Goal: Register for event/course

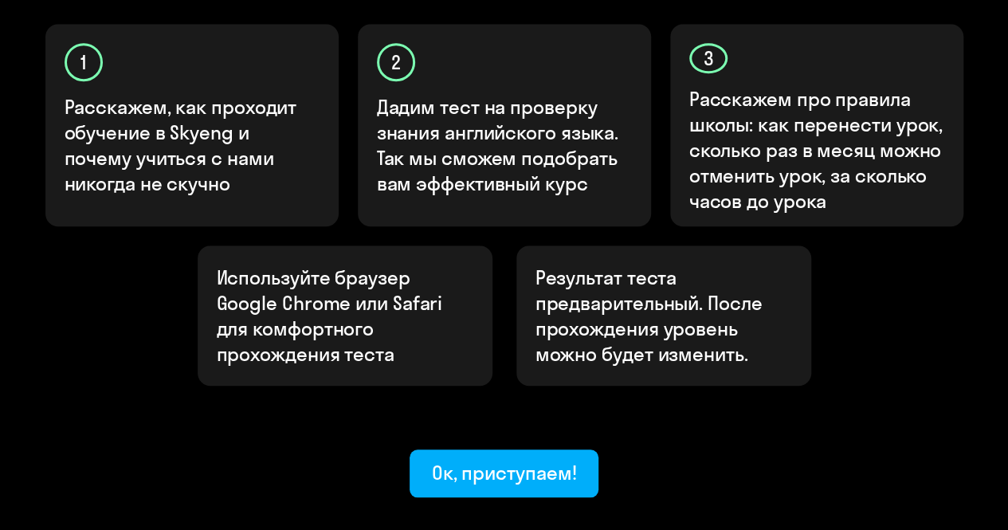
scroll to position [552, 0]
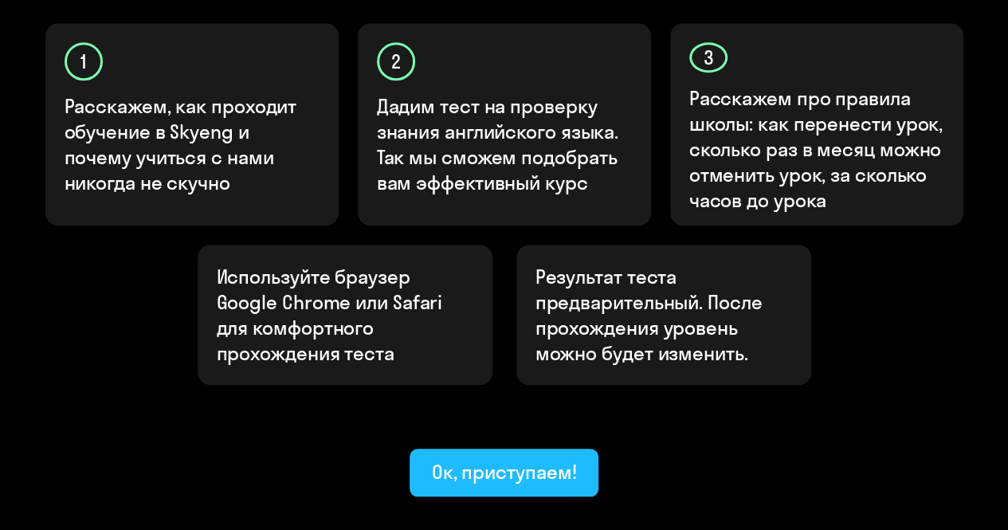
click at [508, 459] on div "Ок, приступаем!" at bounding box center [504, 472] width 145 height 26
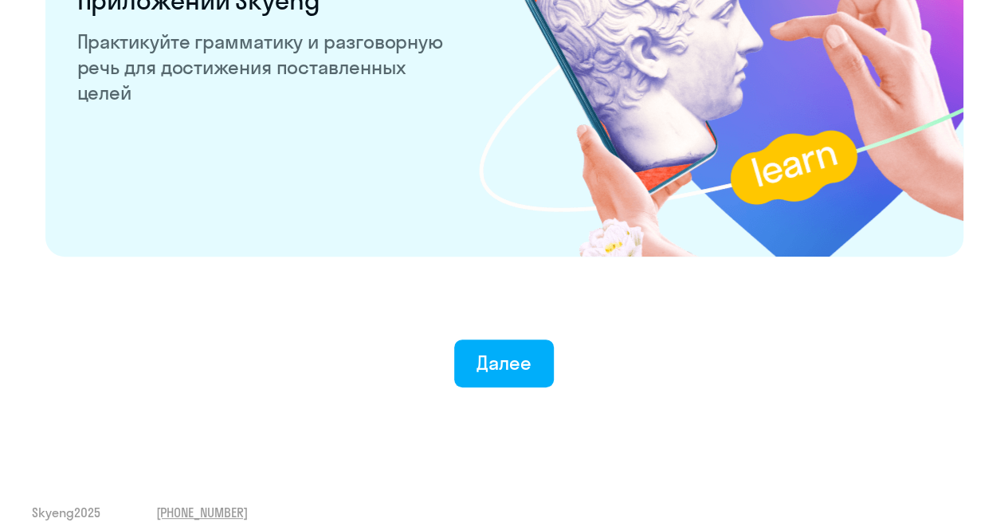
scroll to position [3151, 0]
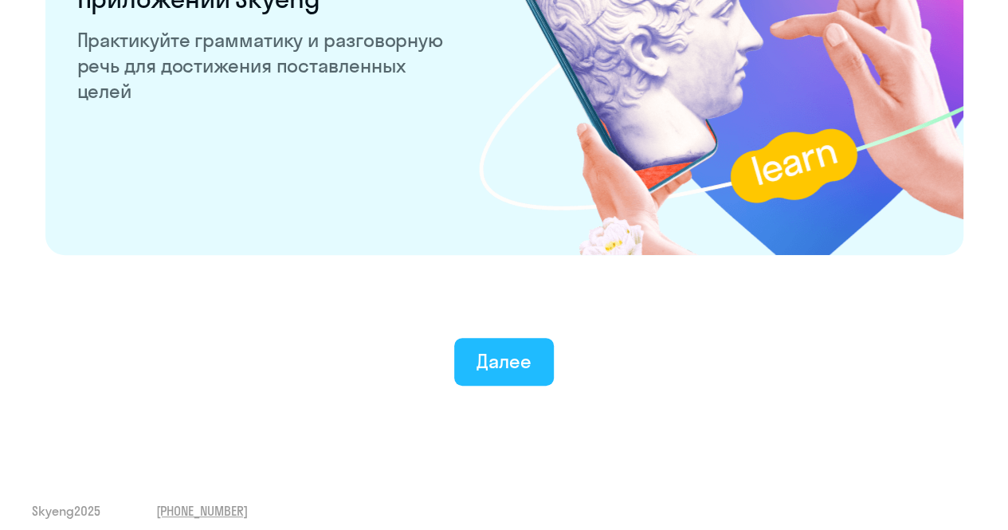
click at [496, 360] on div "Далее" at bounding box center [504, 361] width 55 height 26
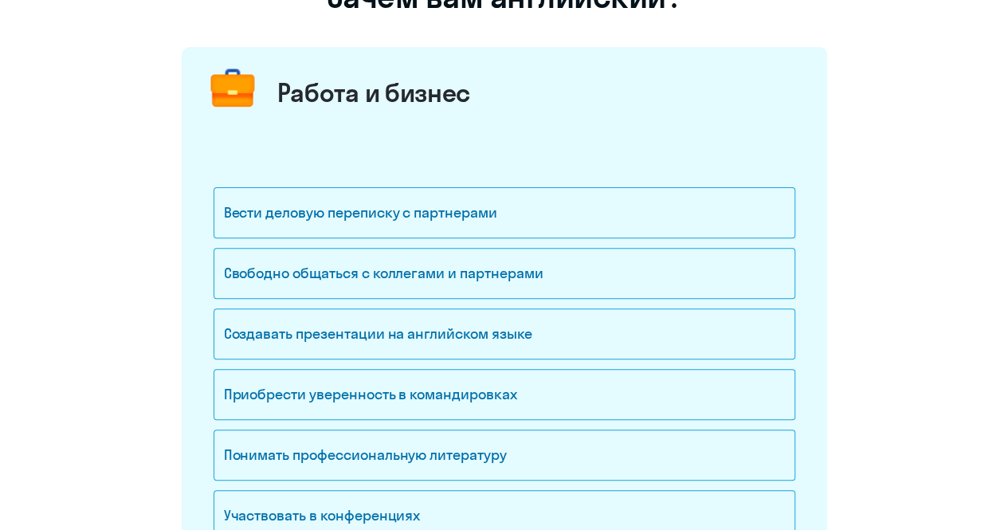
scroll to position [165, 0]
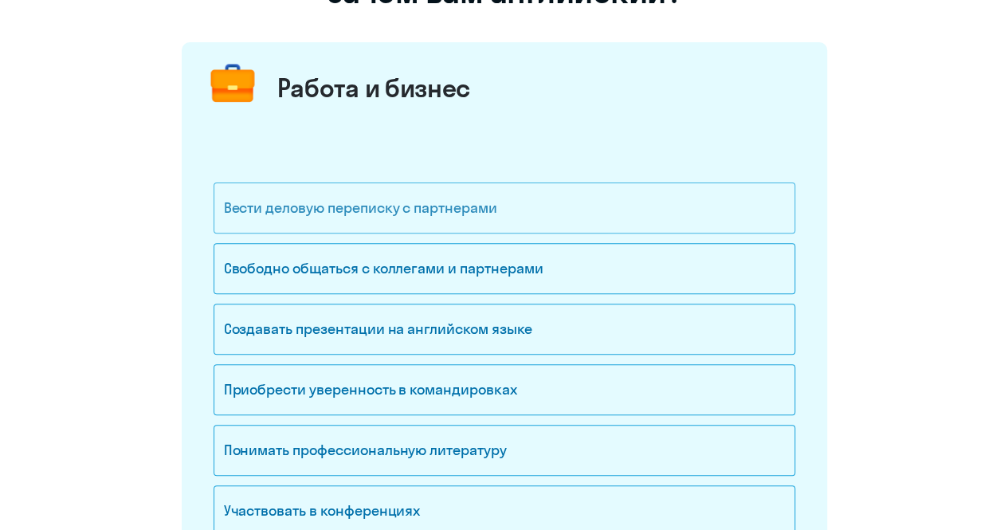
click at [459, 218] on div "Вести деловую переписку с партнерами" at bounding box center [505, 208] width 582 height 51
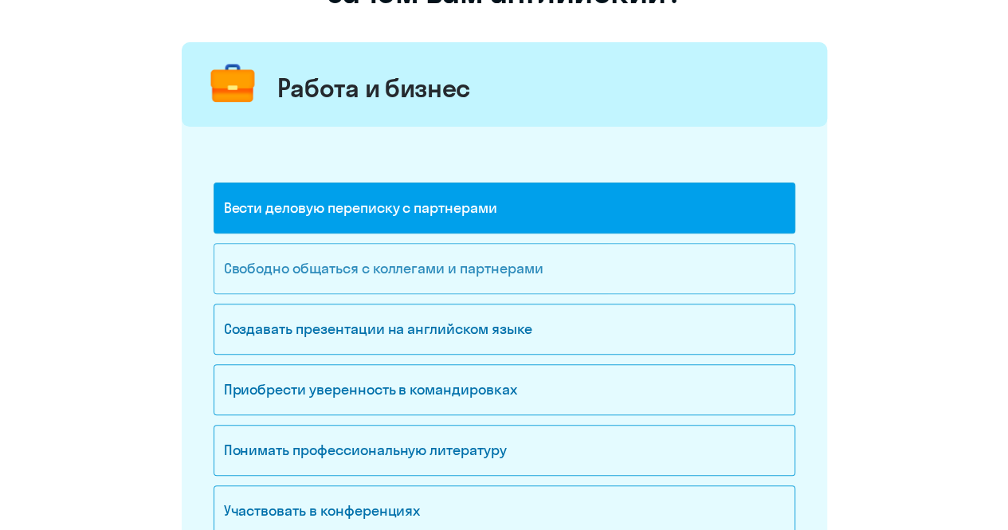
click at [442, 259] on div "Свободно общаться с коллегами и партнерами" at bounding box center [505, 268] width 582 height 51
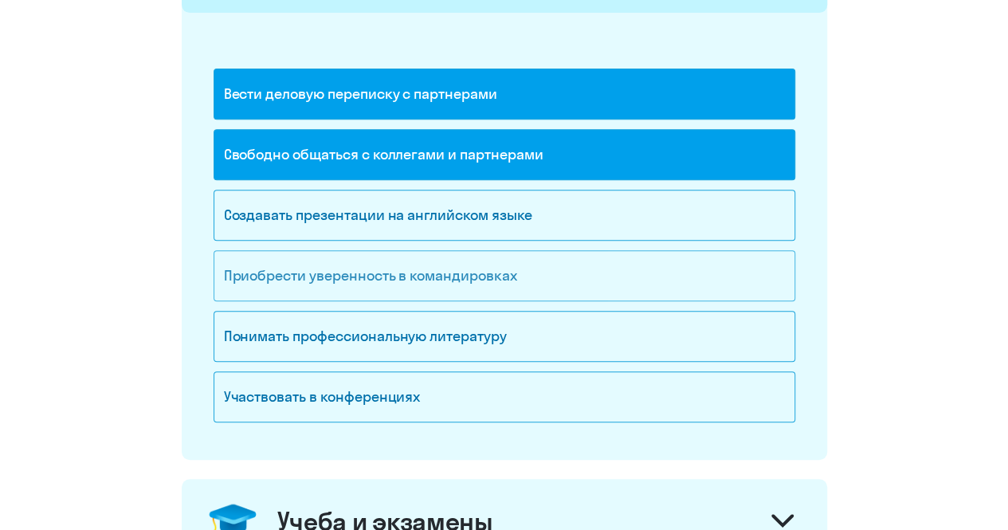
scroll to position [281, 0]
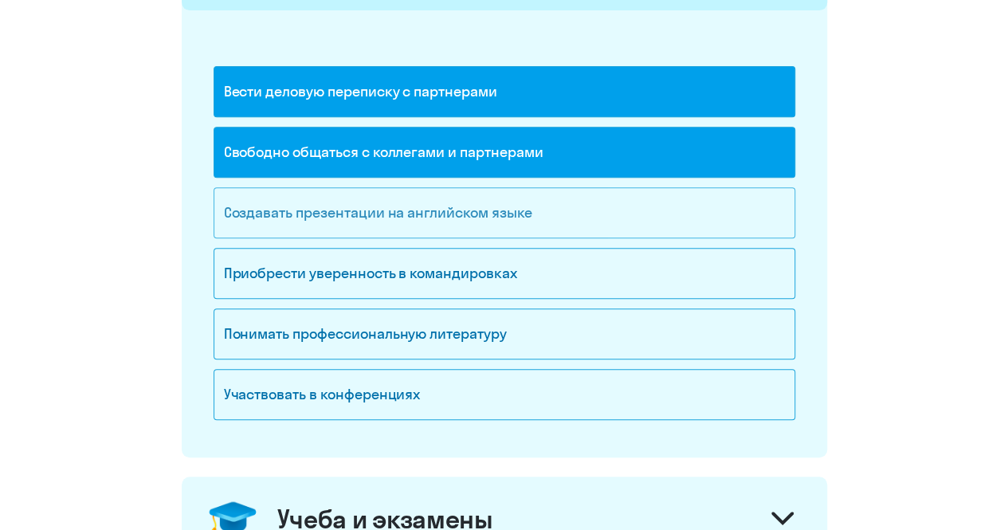
click at [491, 210] on div "Создавать презентации на английском языке" at bounding box center [505, 212] width 582 height 51
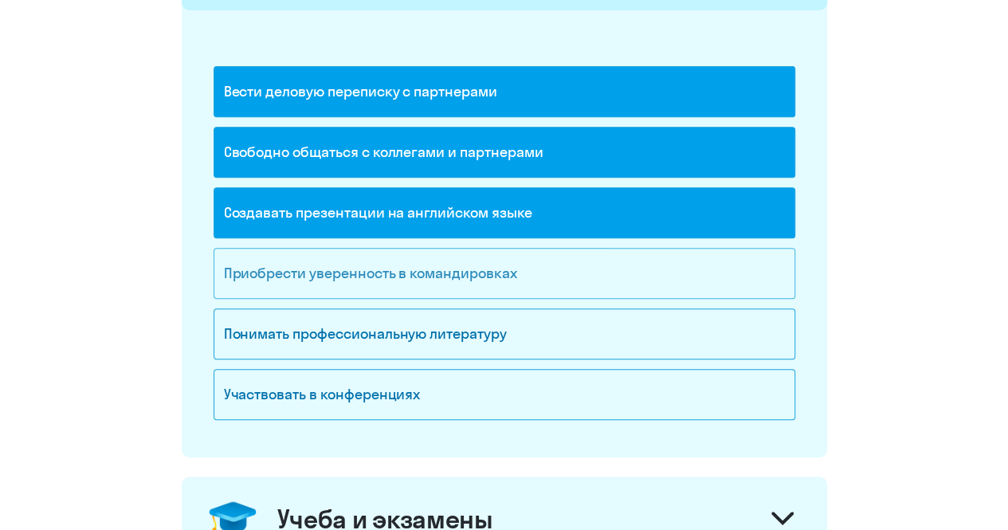
click at [422, 276] on div "Приобрести уверенность в командировках" at bounding box center [505, 273] width 582 height 51
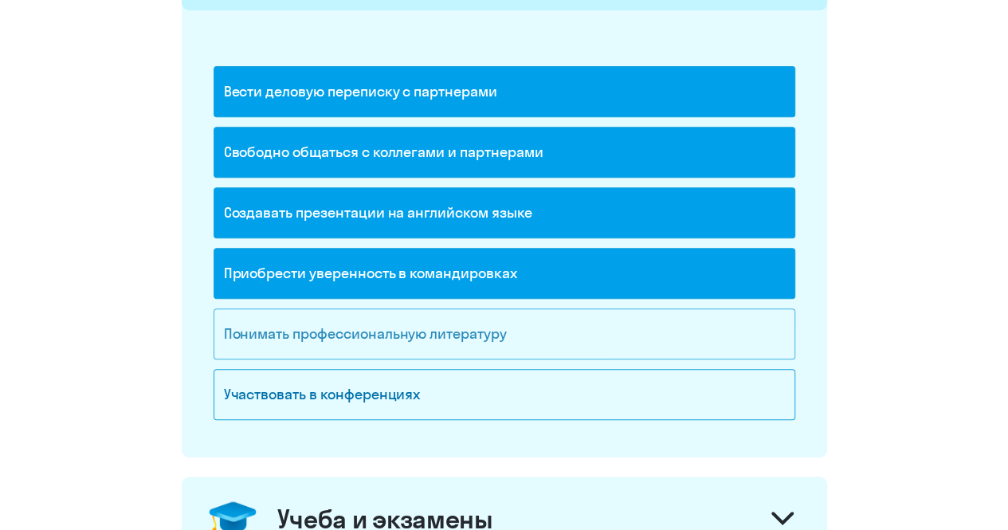
click at [383, 340] on div "Понимать профессиональную литературу" at bounding box center [505, 334] width 582 height 51
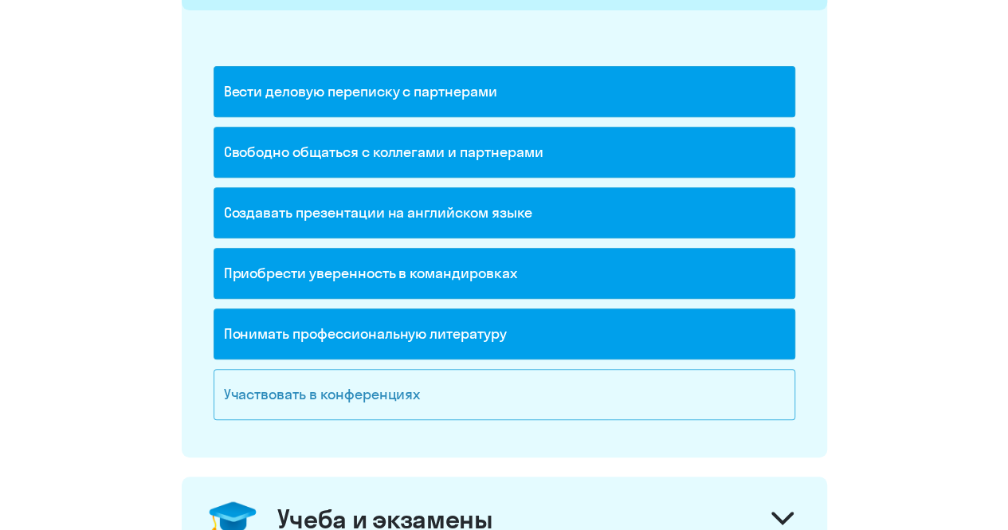
click at [370, 391] on div "Участвовать в конференциях" at bounding box center [505, 394] width 582 height 51
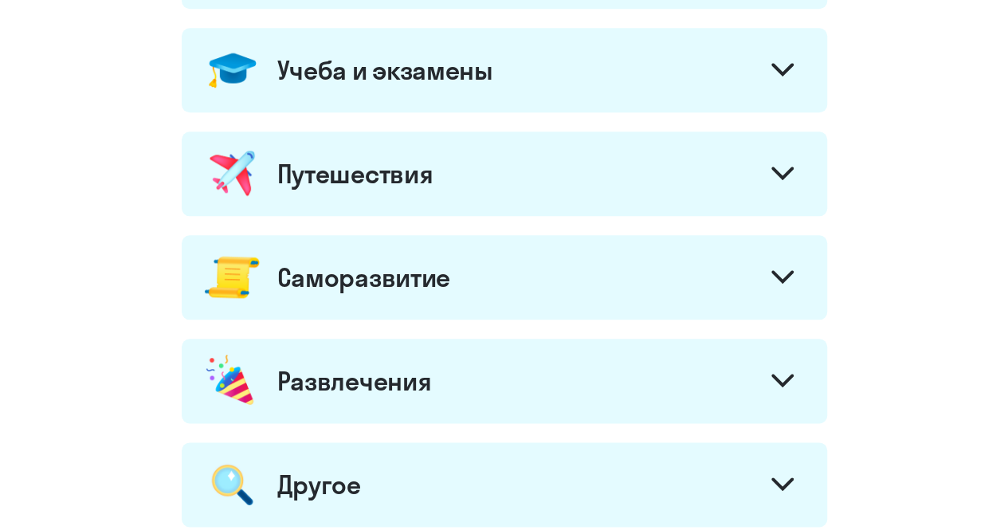
scroll to position [733, 0]
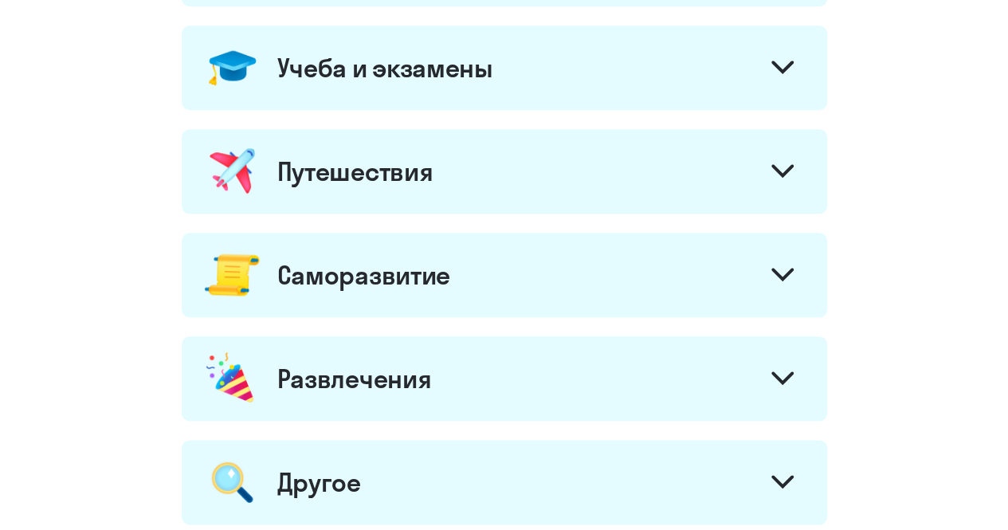
click at [784, 64] on icon at bounding box center [782, 67] width 19 height 10
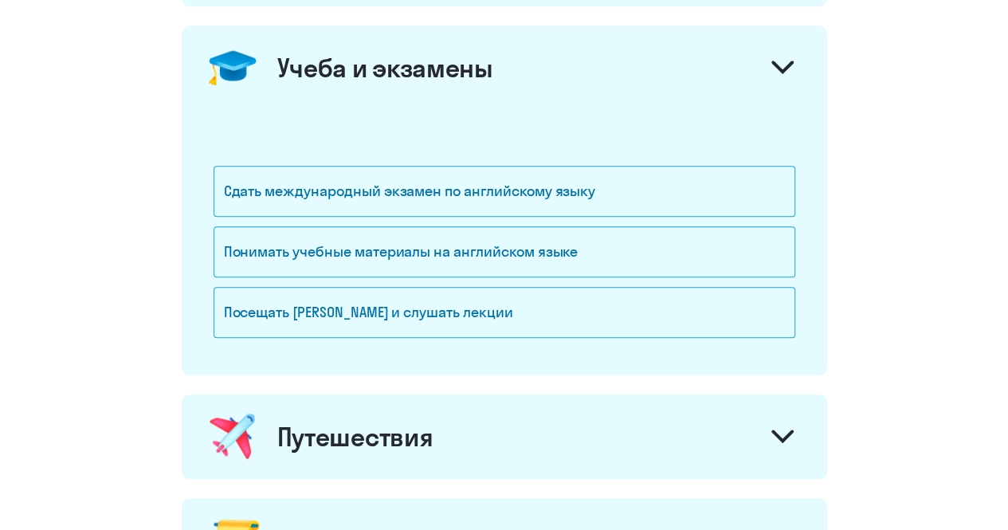
click at [778, 68] on icon at bounding box center [783, 68] width 22 height 14
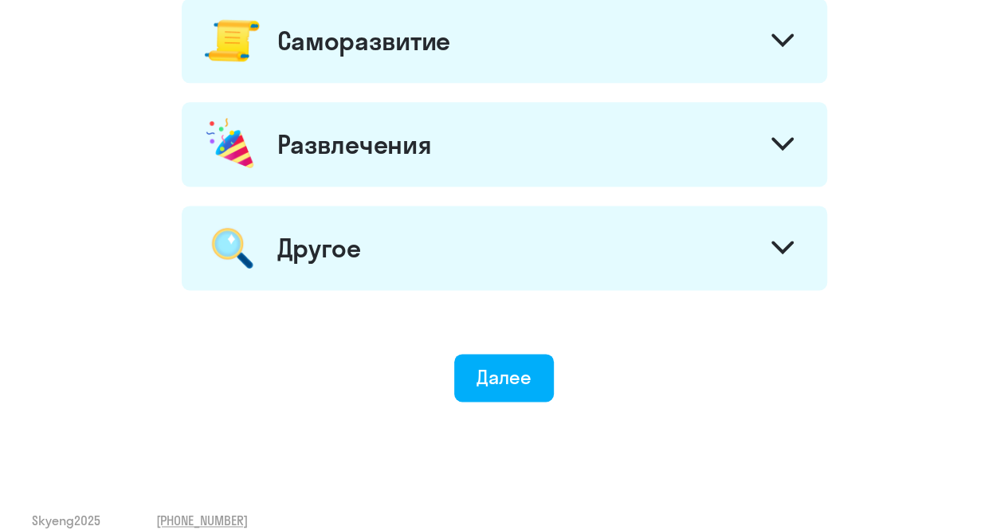
scroll to position [977, 0]
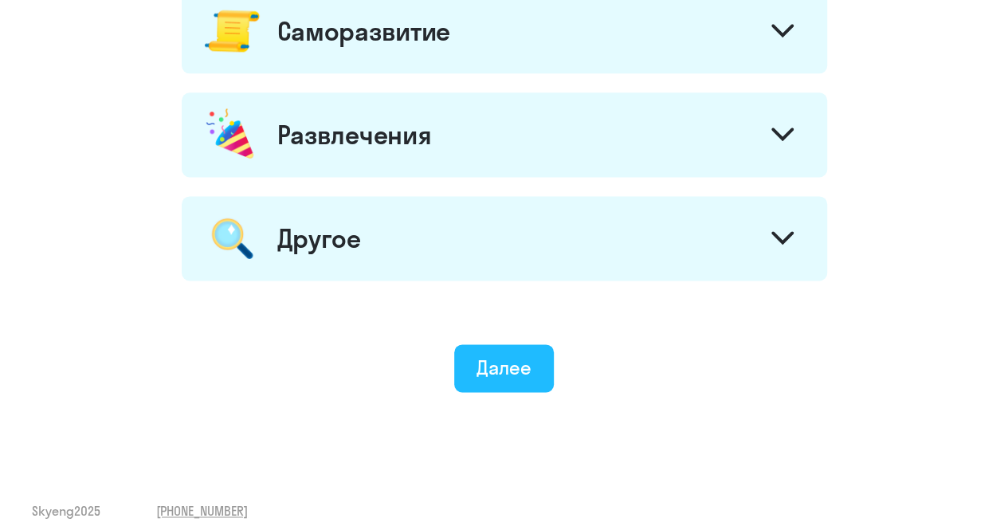
click at [533, 371] on button "Далее" at bounding box center [504, 368] width 100 height 48
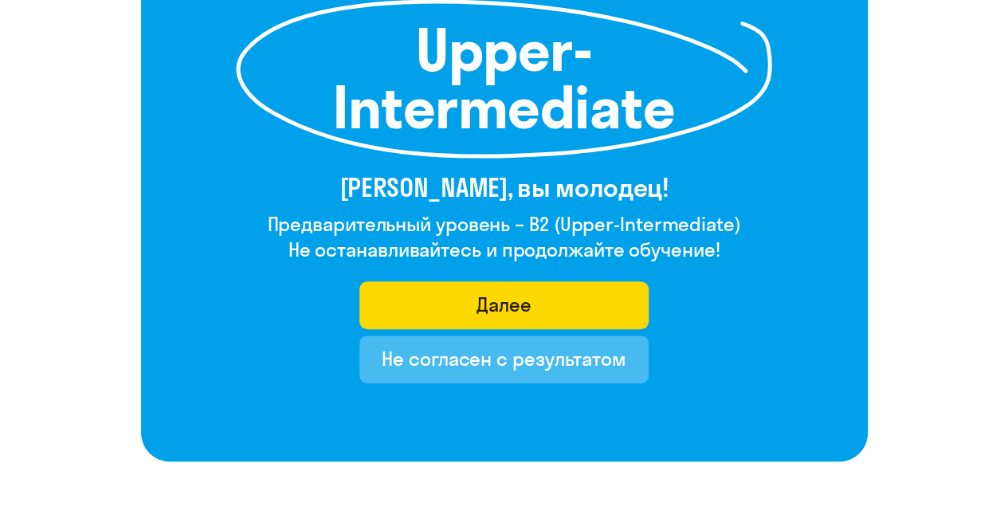
scroll to position [255, 0]
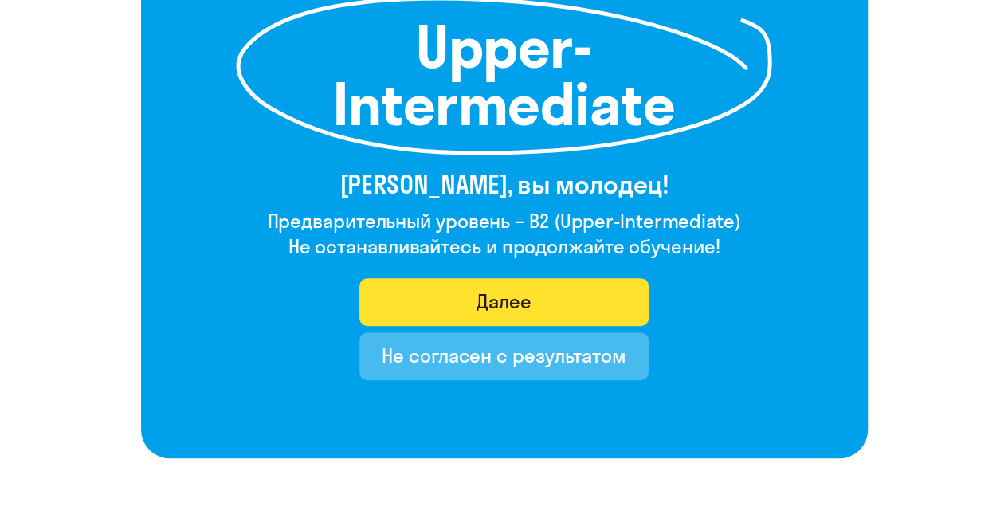
click at [500, 309] on div "Далее" at bounding box center [504, 302] width 55 height 26
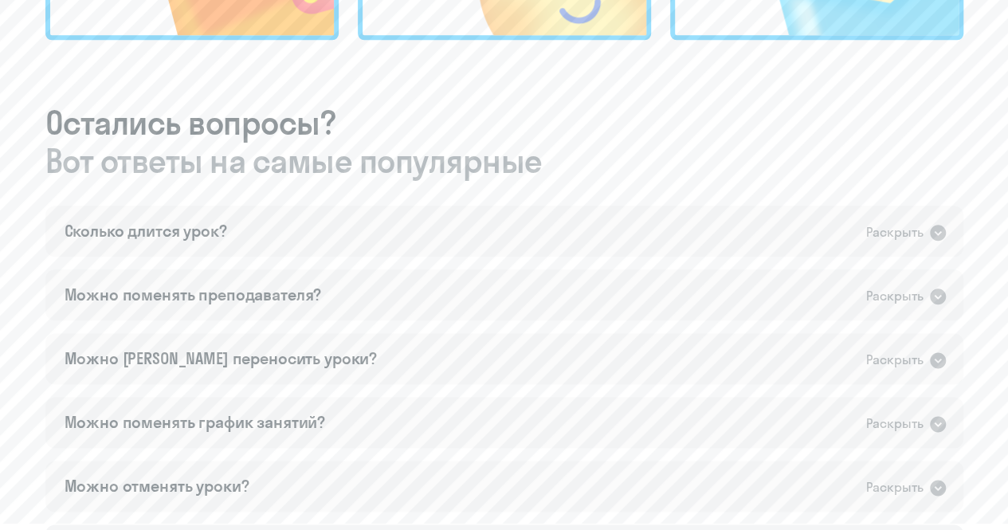
scroll to position [808, 0]
click at [934, 226] on icon at bounding box center [938, 231] width 16 height 16
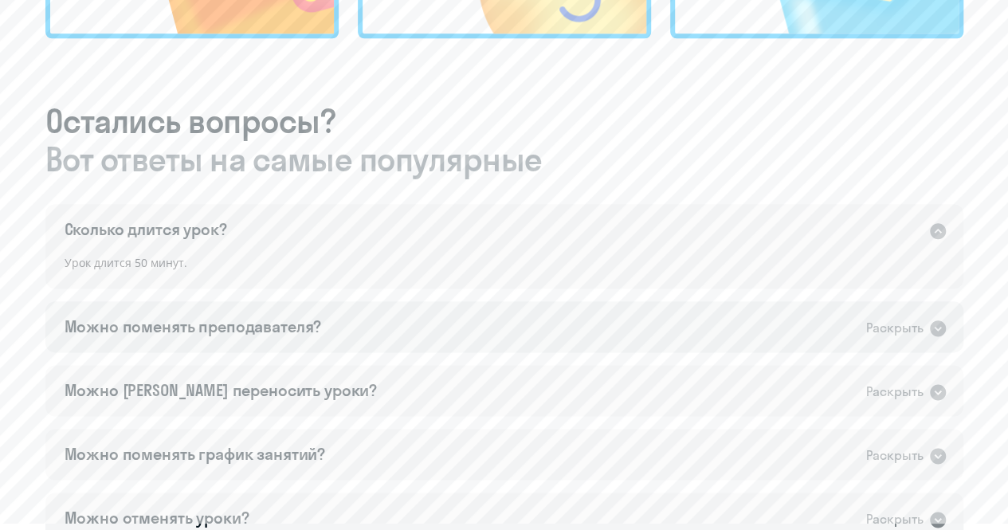
scroll to position [906, 0]
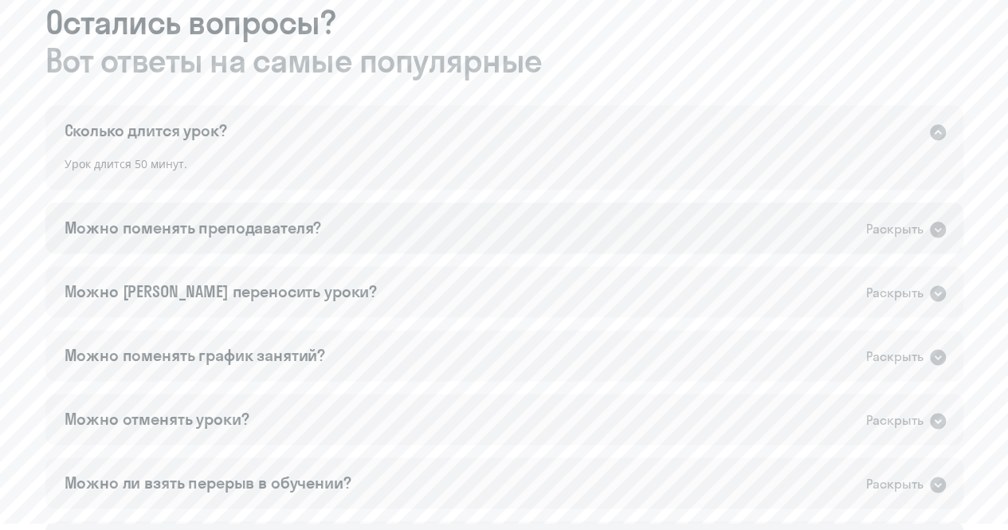
click at [939, 215] on div "Можно поменять преподавателя? Раскрыть" at bounding box center [504, 227] width 918 height 51
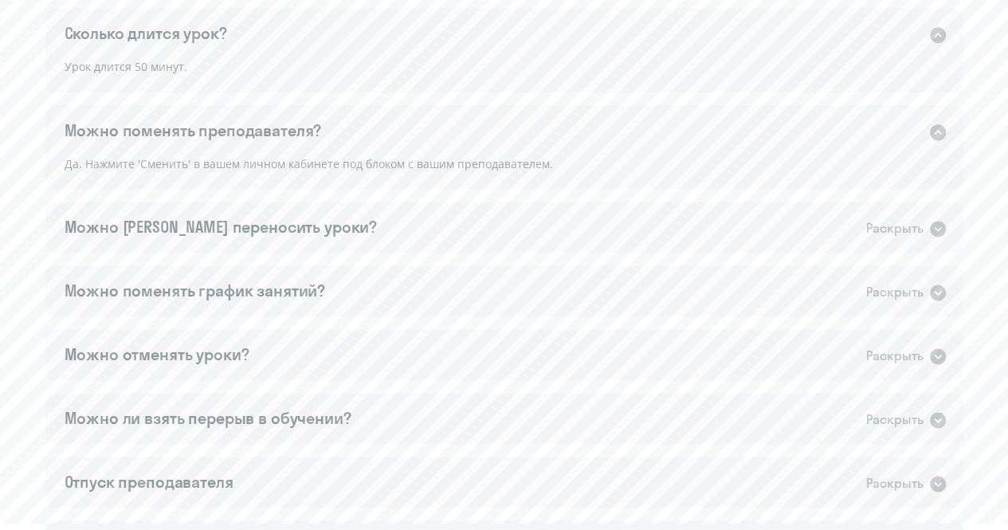
scroll to position [1005, 0]
click at [930, 221] on icon at bounding box center [938, 227] width 19 height 19
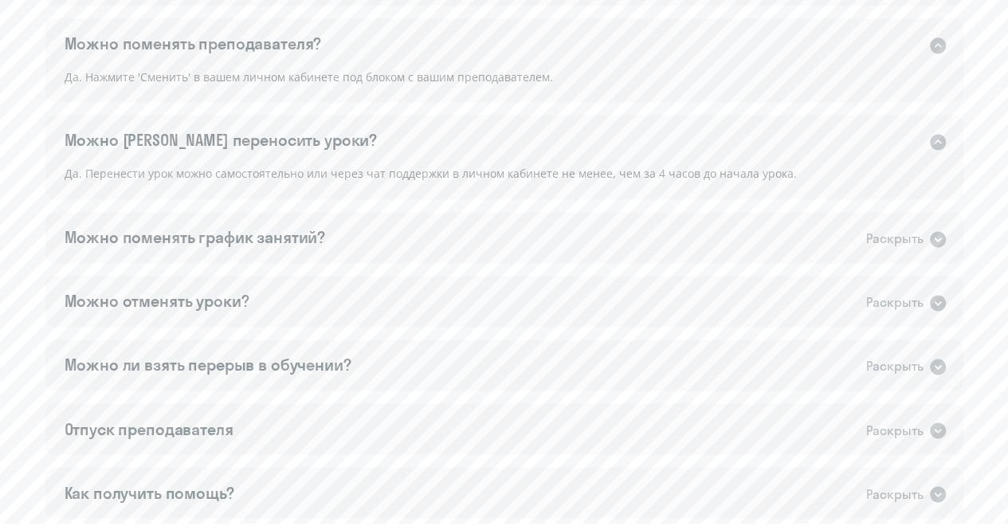
scroll to position [1091, 0]
click at [942, 238] on icon at bounding box center [938, 238] width 16 height 16
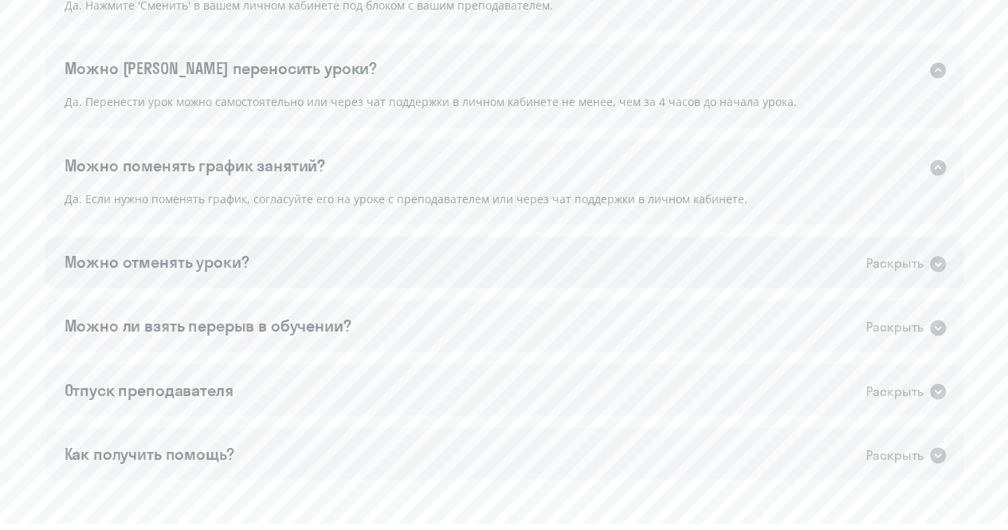
scroll to position [1163, 0]
click at [941, 261] on icon at bounding box center [938, 263] width 16 height 16
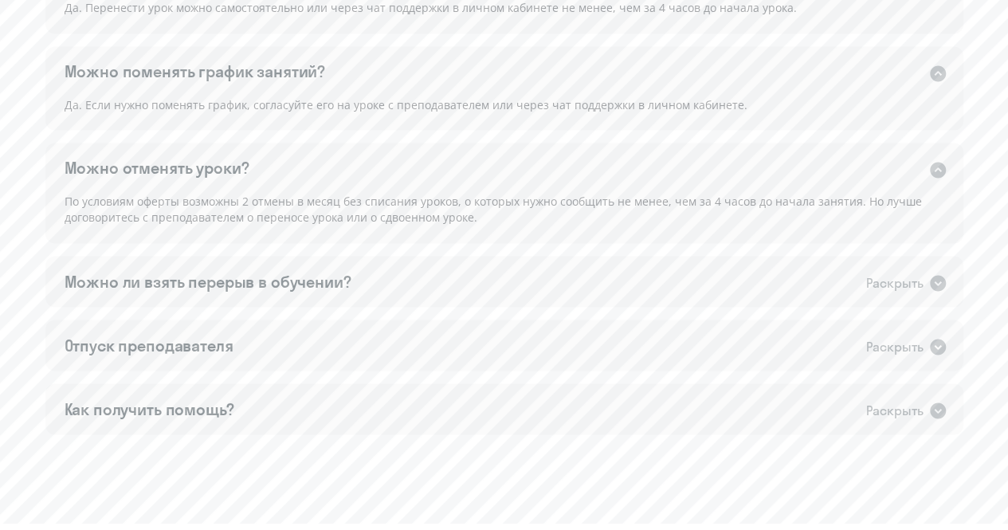
scroll to position [1257, 0]
click at [938, 281] on icon at bounding box center [938, 282] width 16 height 16
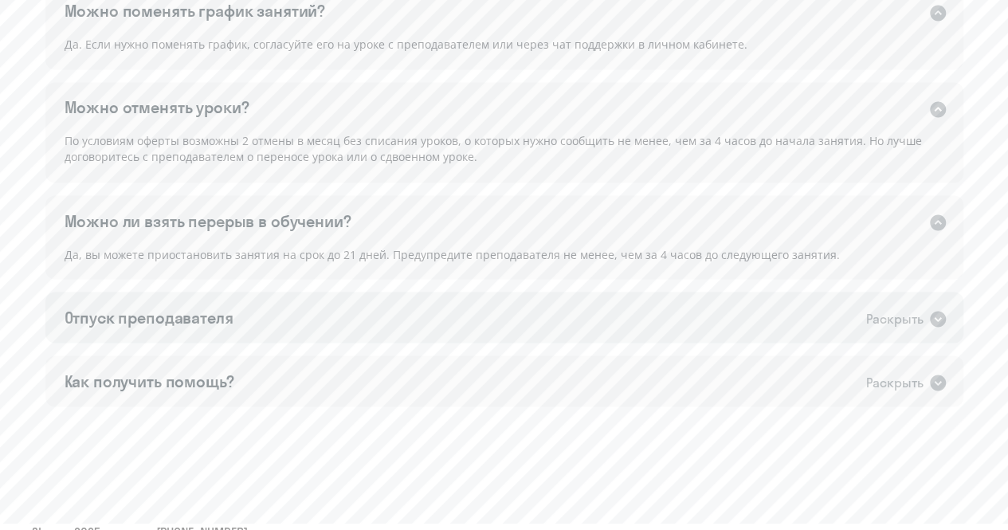
scroll to position [1318, 0]
click at [935, 320] on icon at bounding box center [938, 318] width 16 height 16
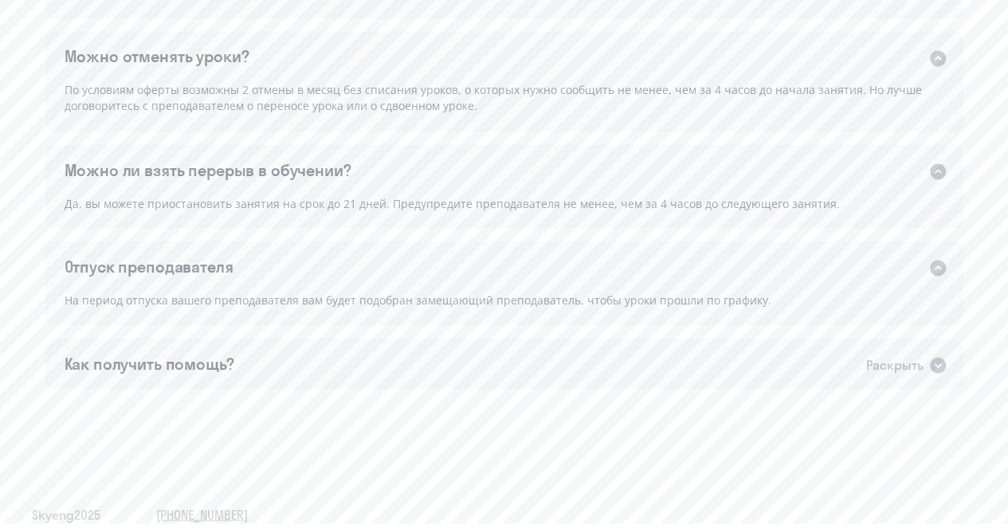
scroll to position [1374, 0]
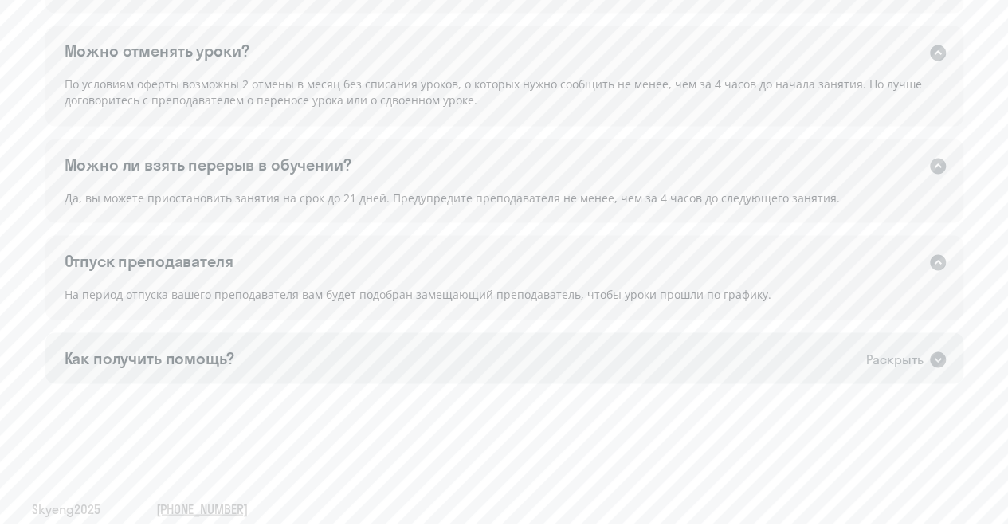
click at [935, 361] on icon at bounding box center [938, 360] width 16 height 16
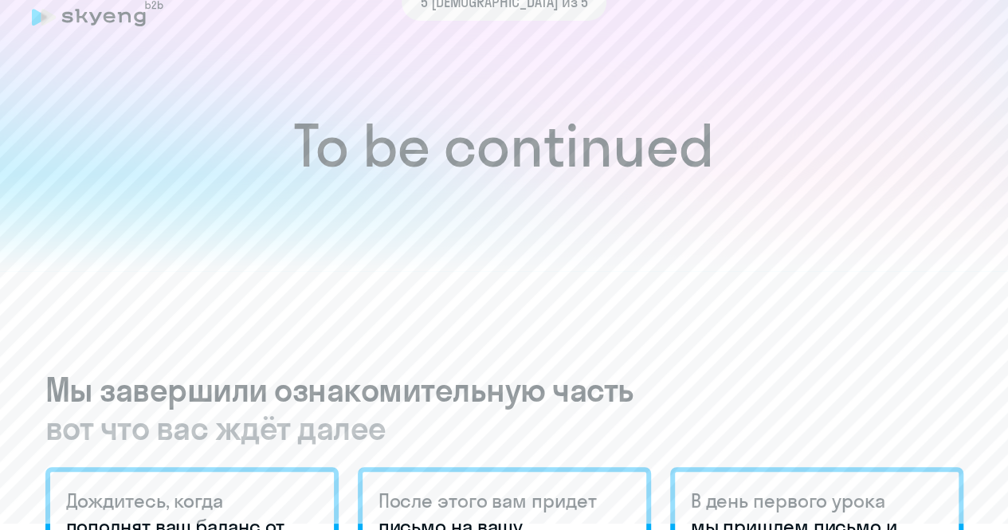
scroll to position [0, 0]
